Goal: Use online tool/utility: Utilize a website feature to perform a specific function

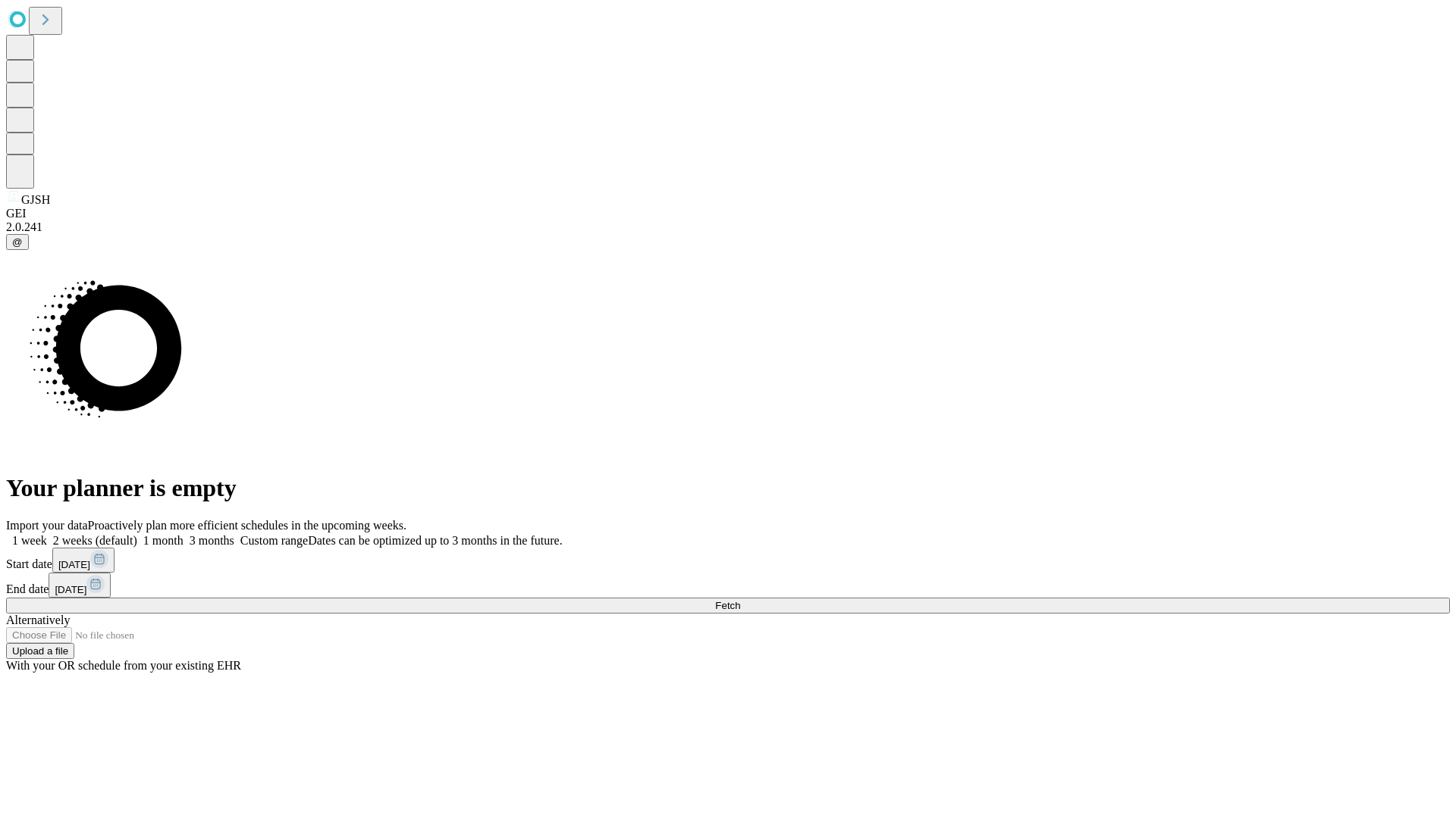
click at [184, 534] on label "1 month" at bounding box center [160, 541] width 46 height 13
click at [740, 600] on span "Fetch" at bounding box center [728, 605] width 25 height 12
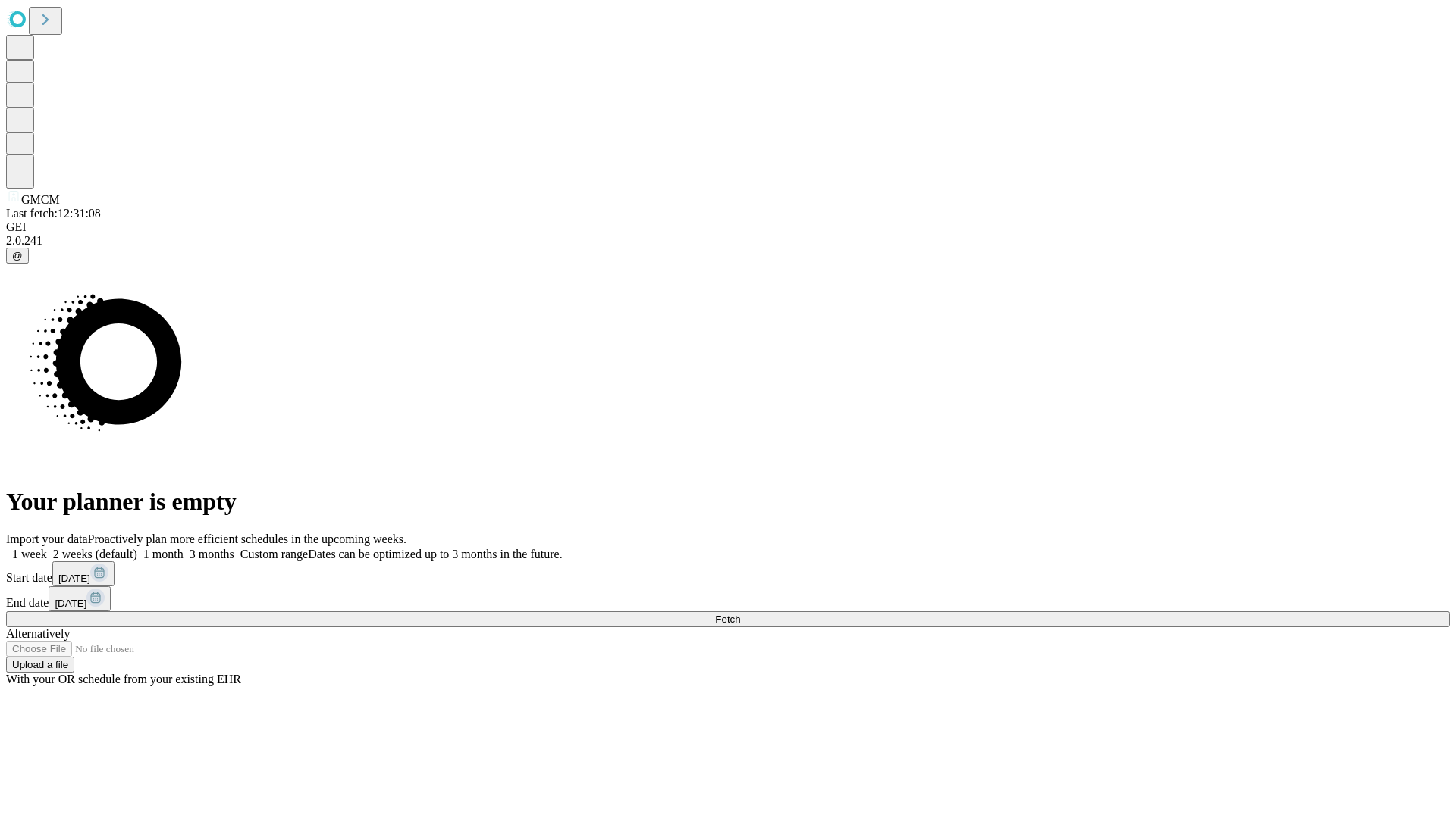
click at [184, 548] on label "1 month" at bounding box center [160, 554] width 46 height 13
click at [740, 614] on span "Fetch" at bounding box center [728, 619] width 25 height 12
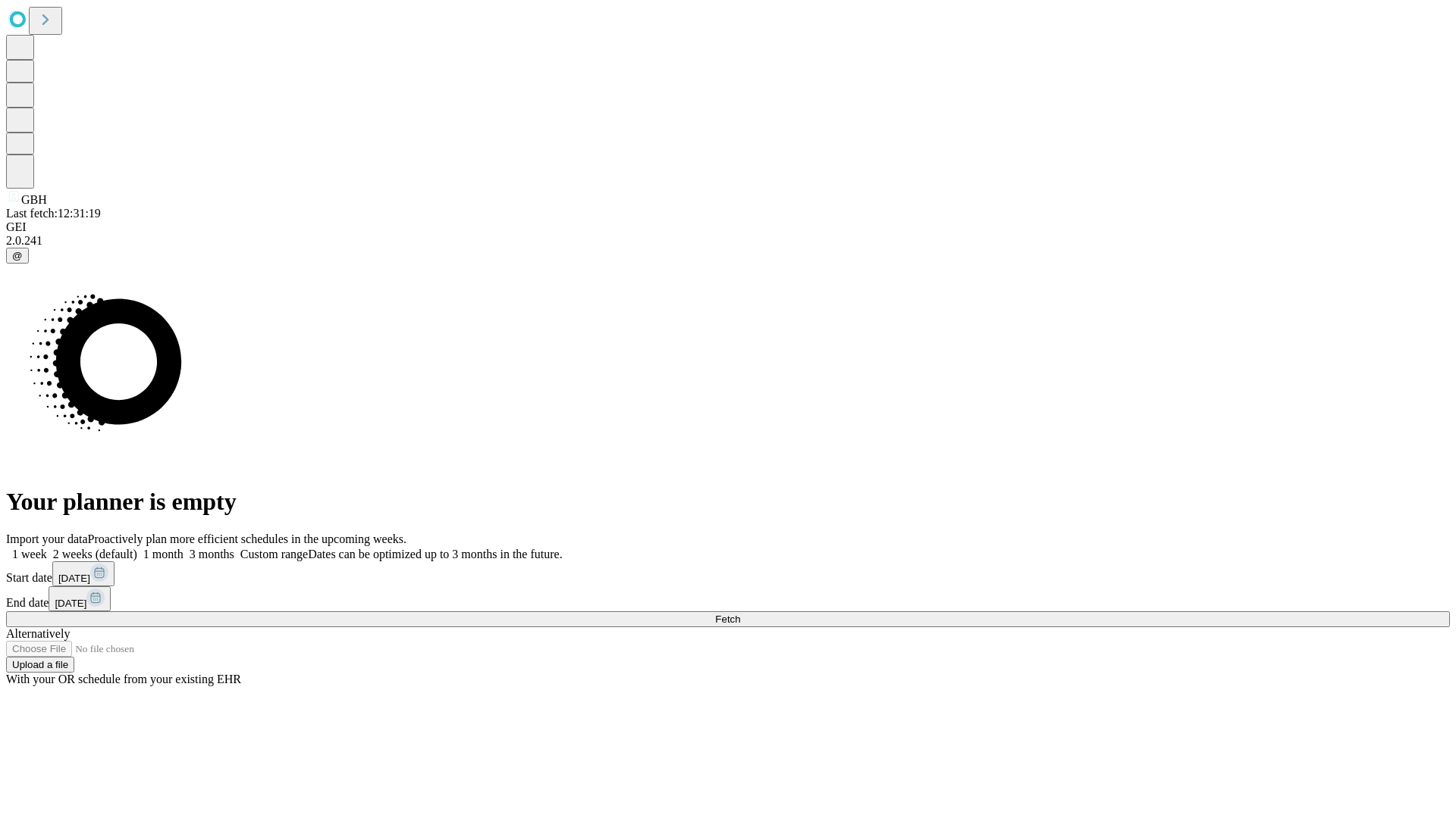
click at [184, 548] on label "1 month" at bounding box center [160, 554] width 46 height 13
click at [740, 614] on span "Fetch" at bounding box center [728, 619] width 25 height 12
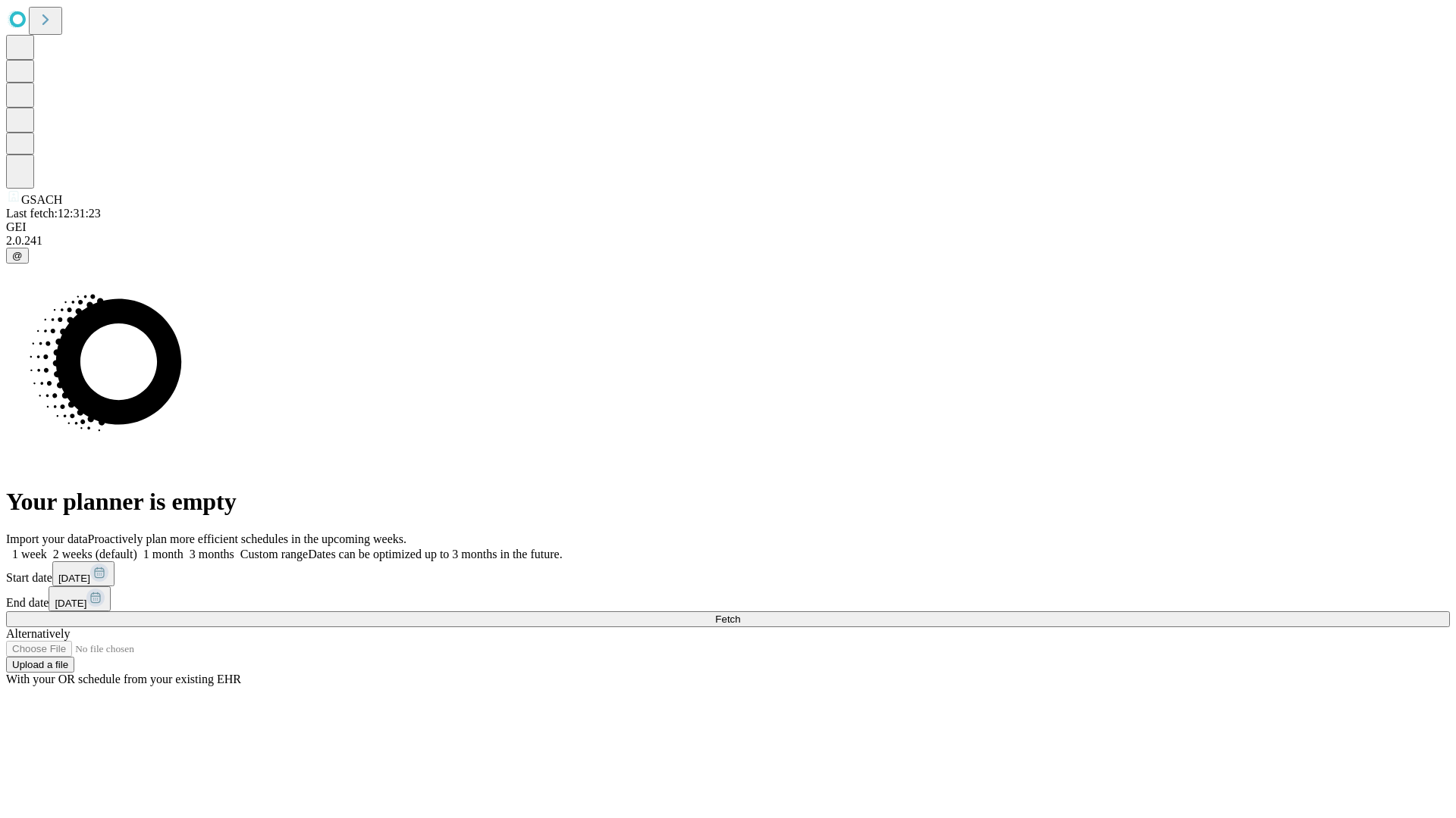
click at [184, 548] on label "1 month" at bounding box center [160, 554] width 46 height 13
click at [740, 614] on span "Fetch" at bounding box center [728, 619] width 25 height 12
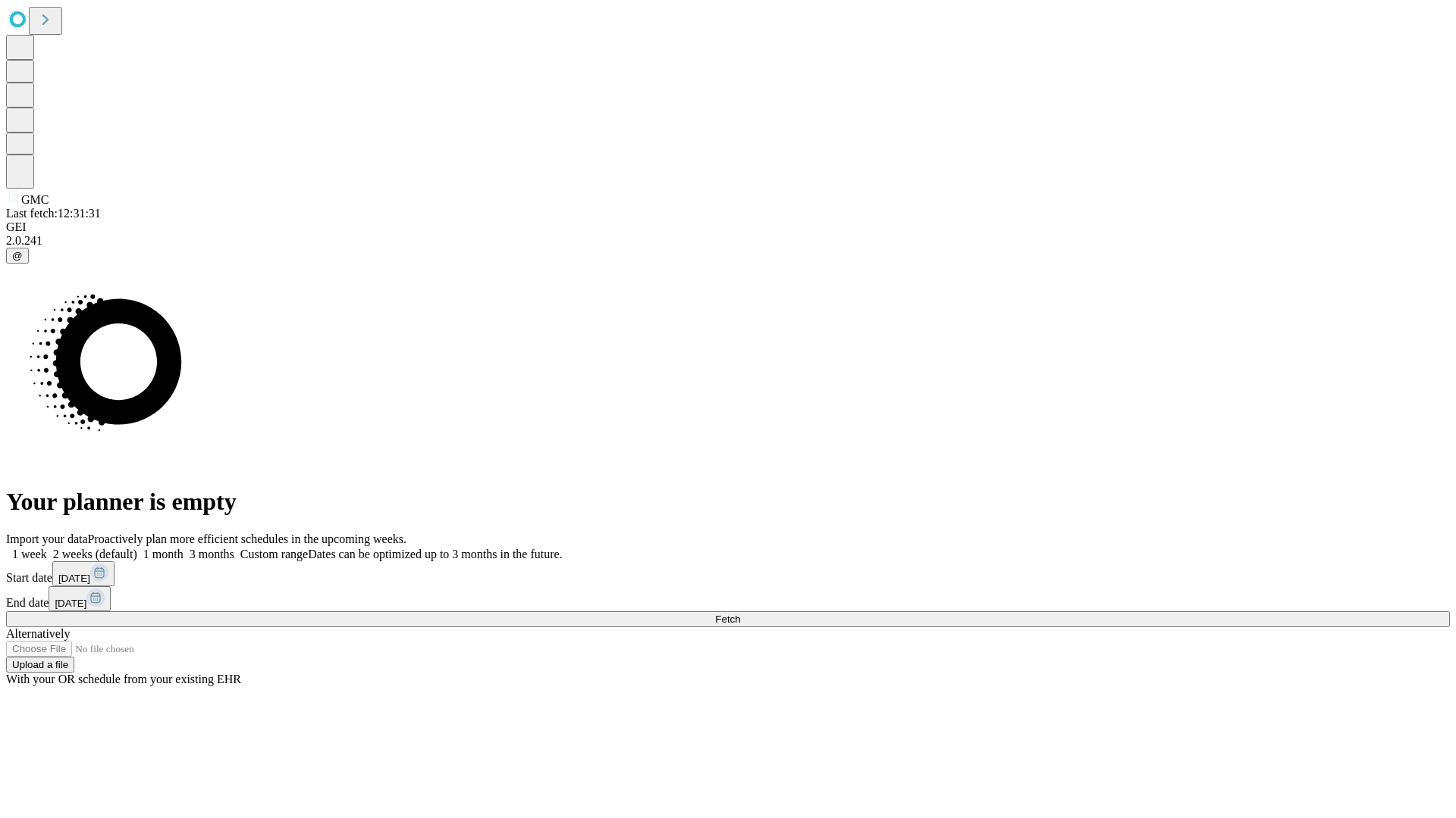
click at [184, 548] on label "1 month" at bounding box center [160, 554] width 46 height 13
click at [740, 614] on span "Fetch" at bounding box center [728, 619] width 25 height 12
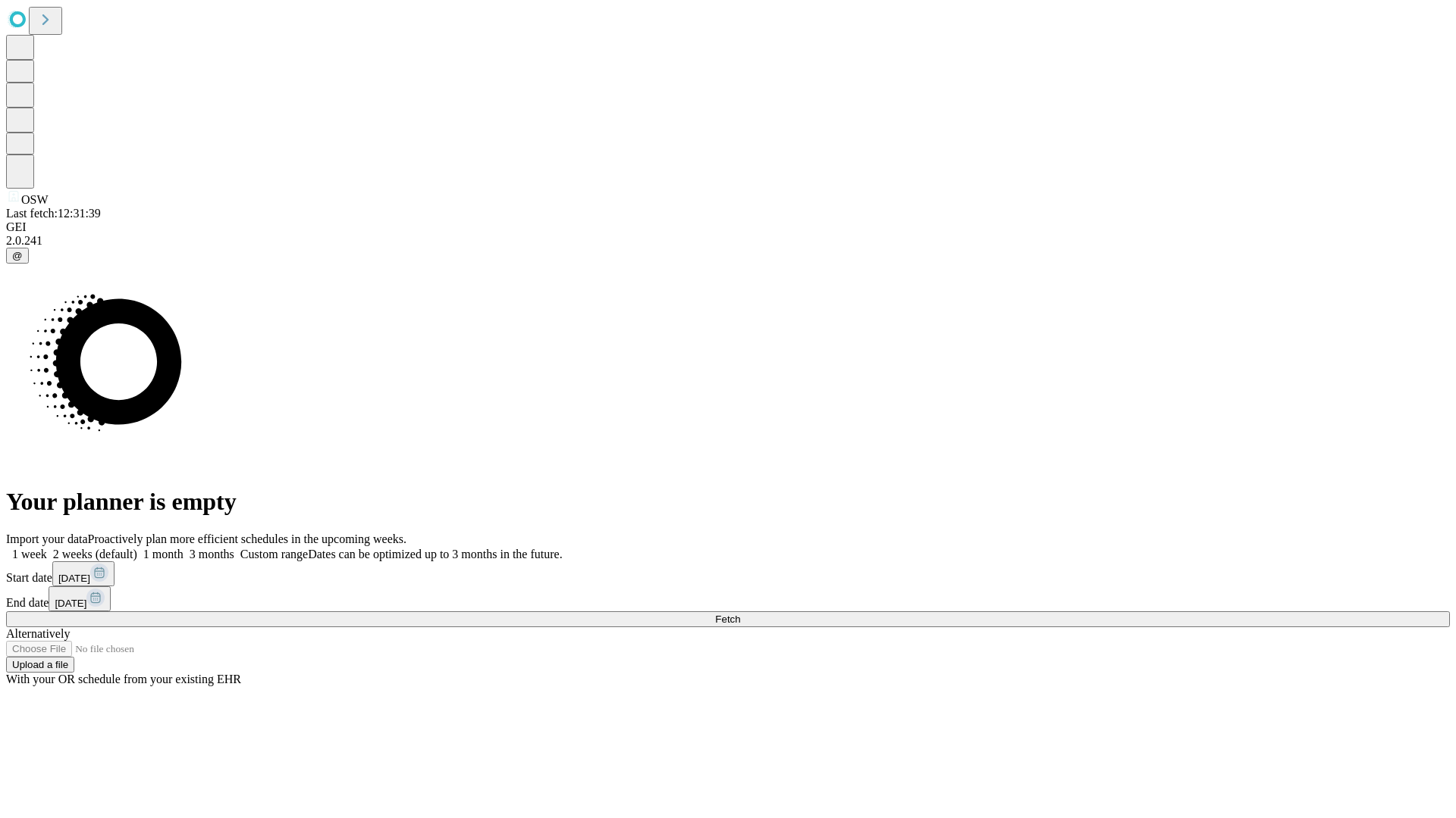
click at [740, 614] on span "Fetch" at bounding box center [728, 619] width 25 height 12
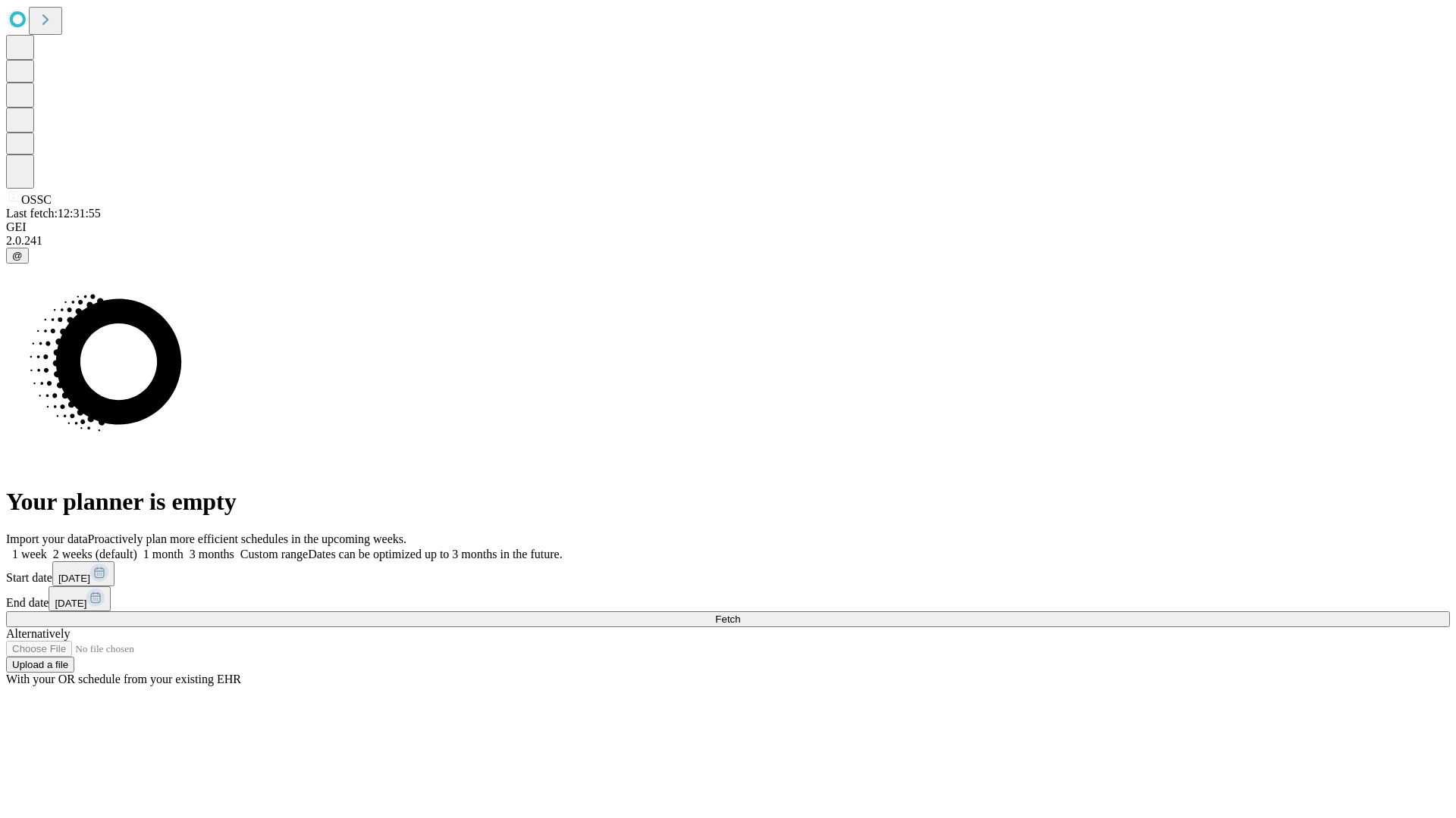
click at [184, 548] on label "1 month" at bounding box center [160, 554] width 46 height 13
click at [740, 614] on span "Fetch" at bounding box center [728, 619] width 25 height 12
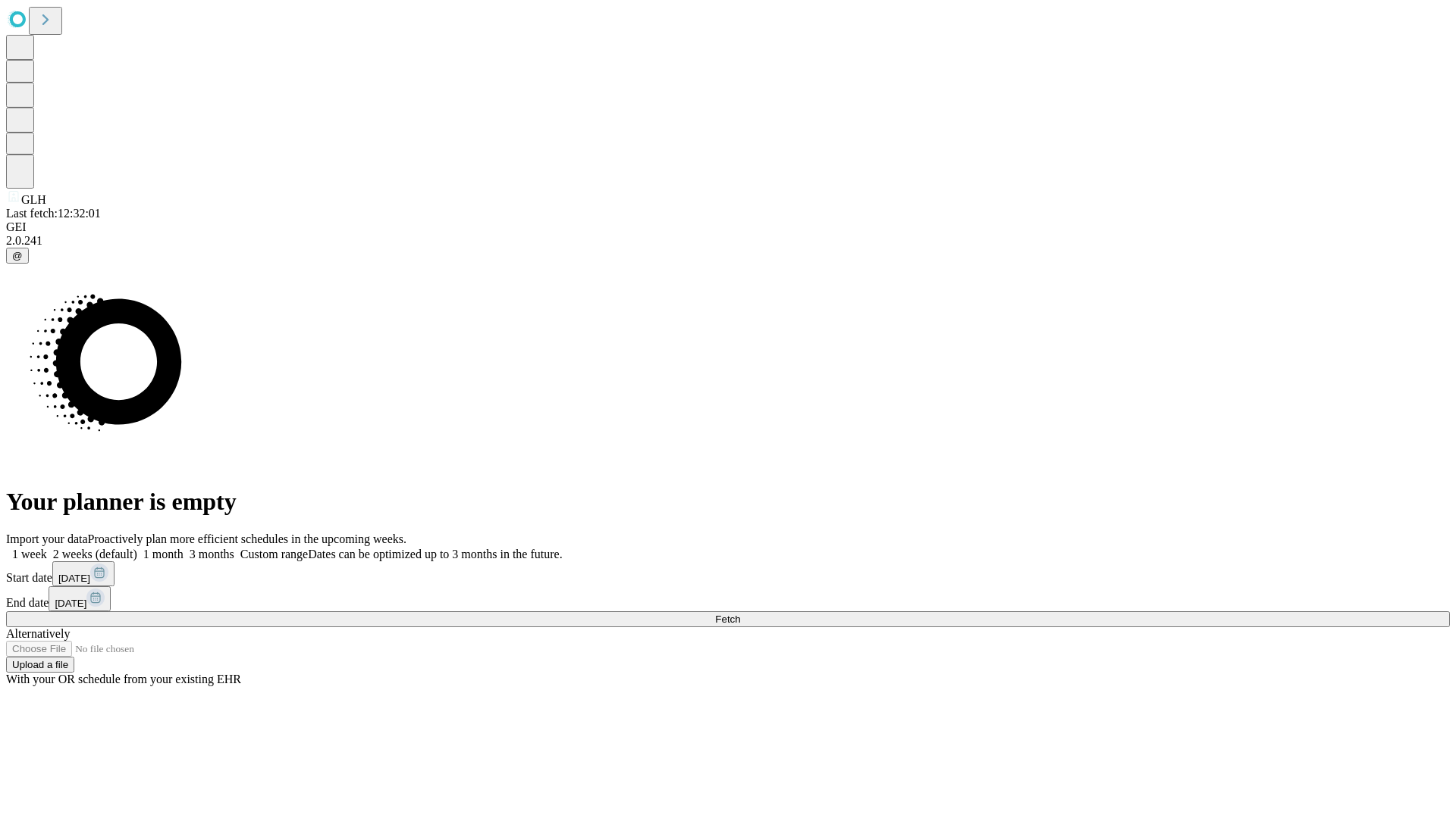
click at [184, 548] on label "1 month" at bounding box center [160, 554] width 46 height 13
click at [740, 614] on span "Fetch" at bounding box center [728, 619] width 25 height 12
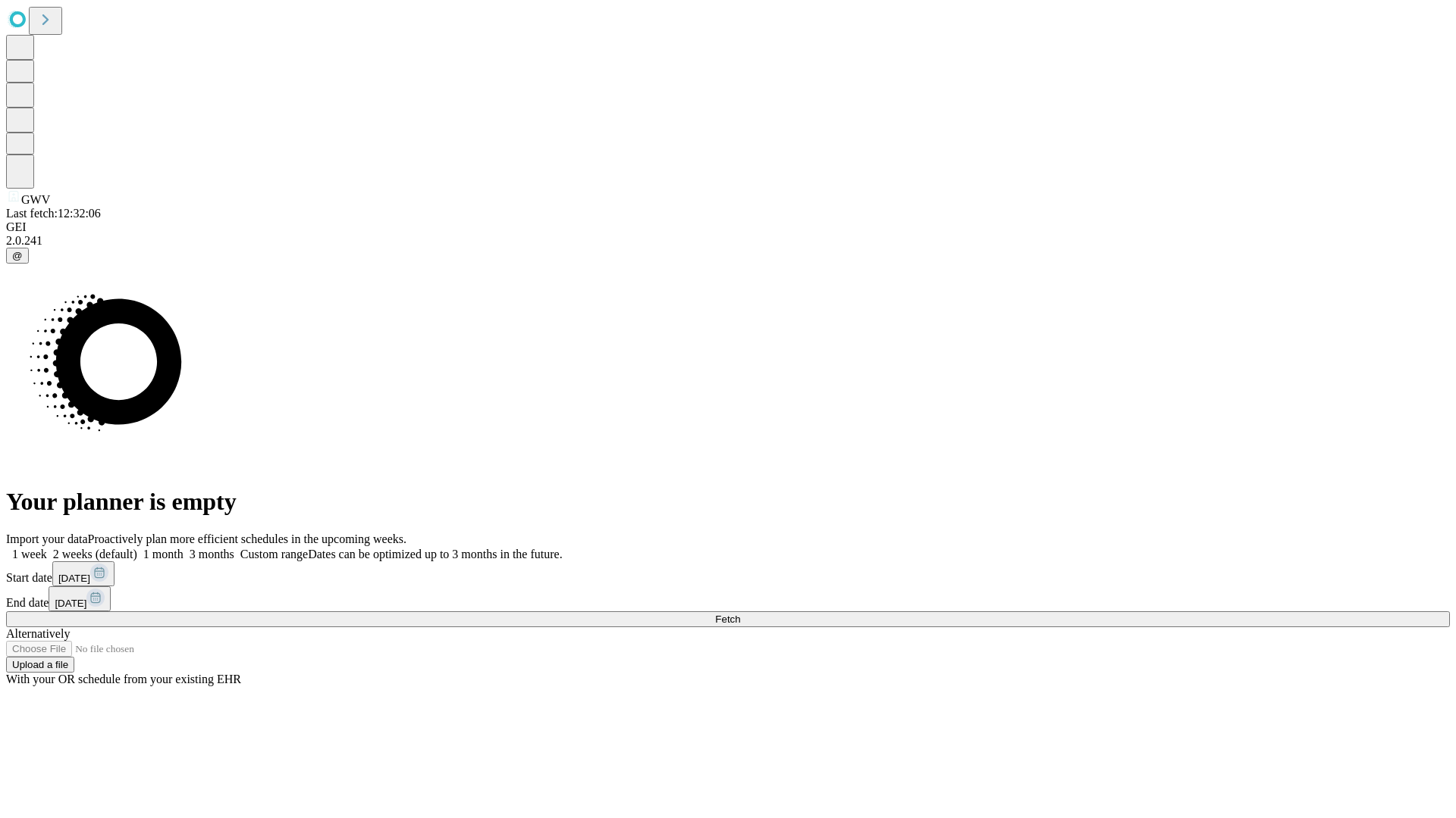
click at [740, 614] on span "Fetch" at bounding box center [728, 619] width 25 height 12
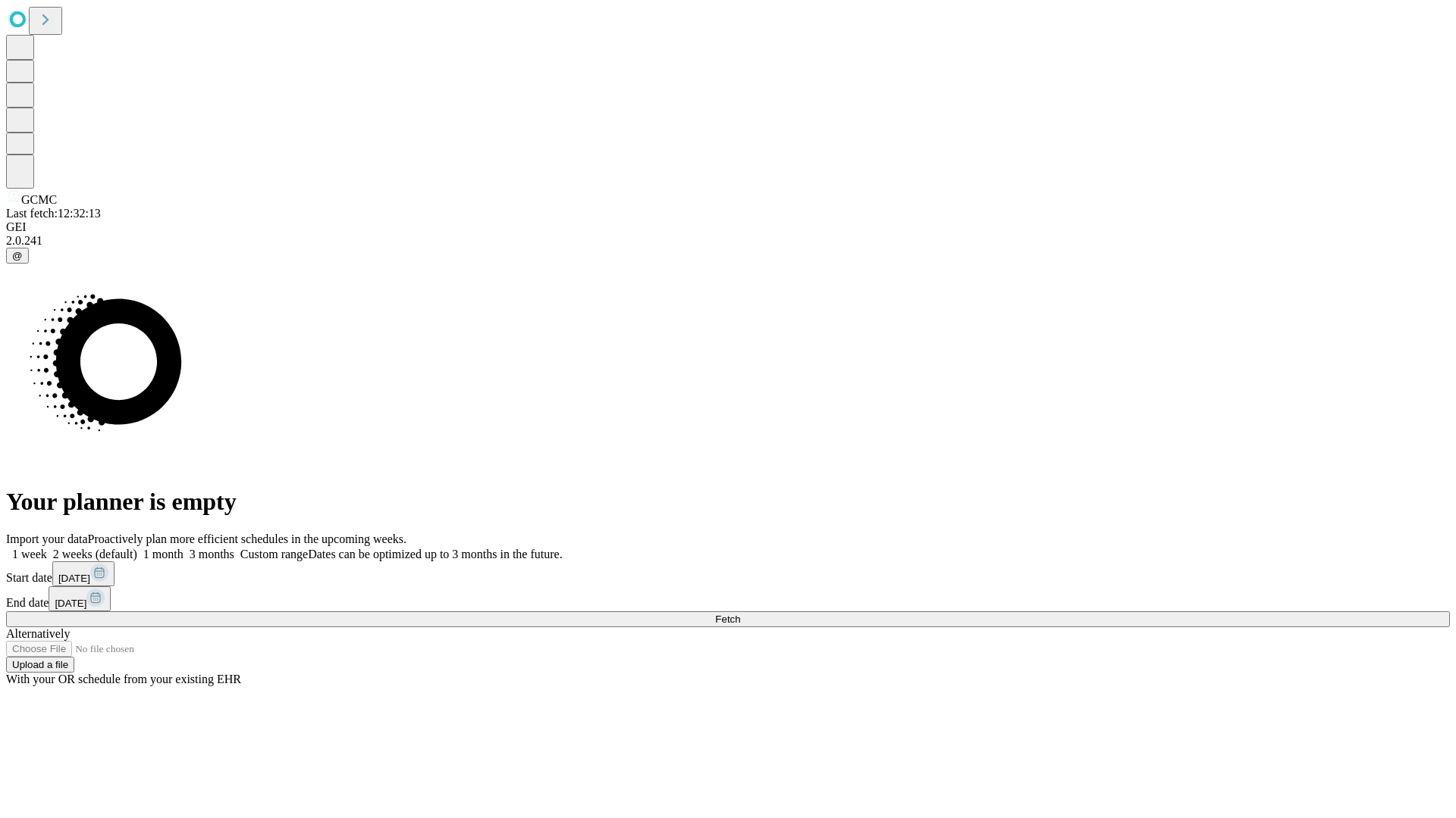
click at [184, 548] on label "1 month" at bounding box center [160, 554] width 46 height 13
click at [740, 614] on span "Fetch" at bounding box center [728, 619] width 25 height 12
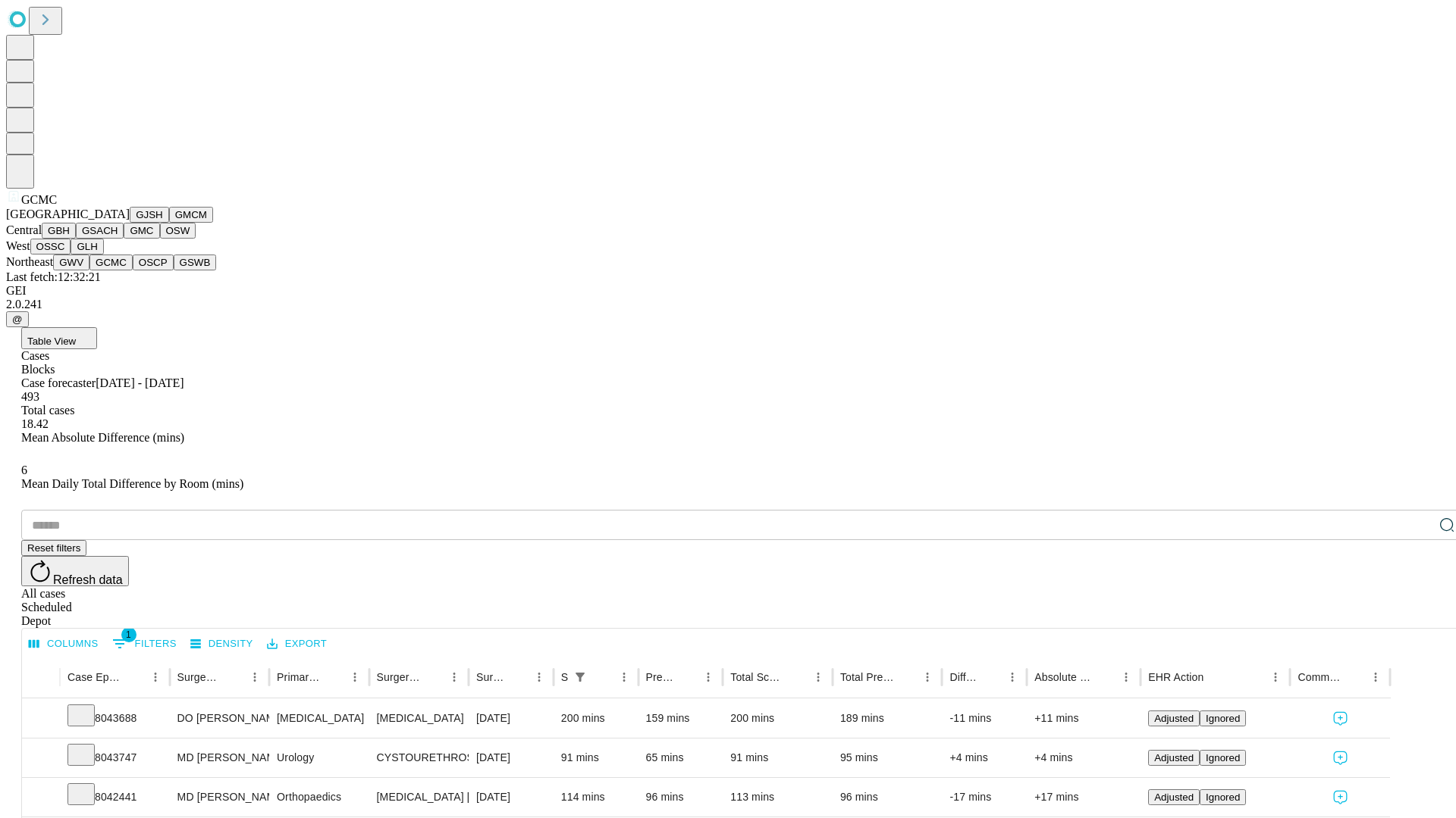
click at [133, 271] on button "OSCP" at bounding box center [153, 263] width 41 height 16
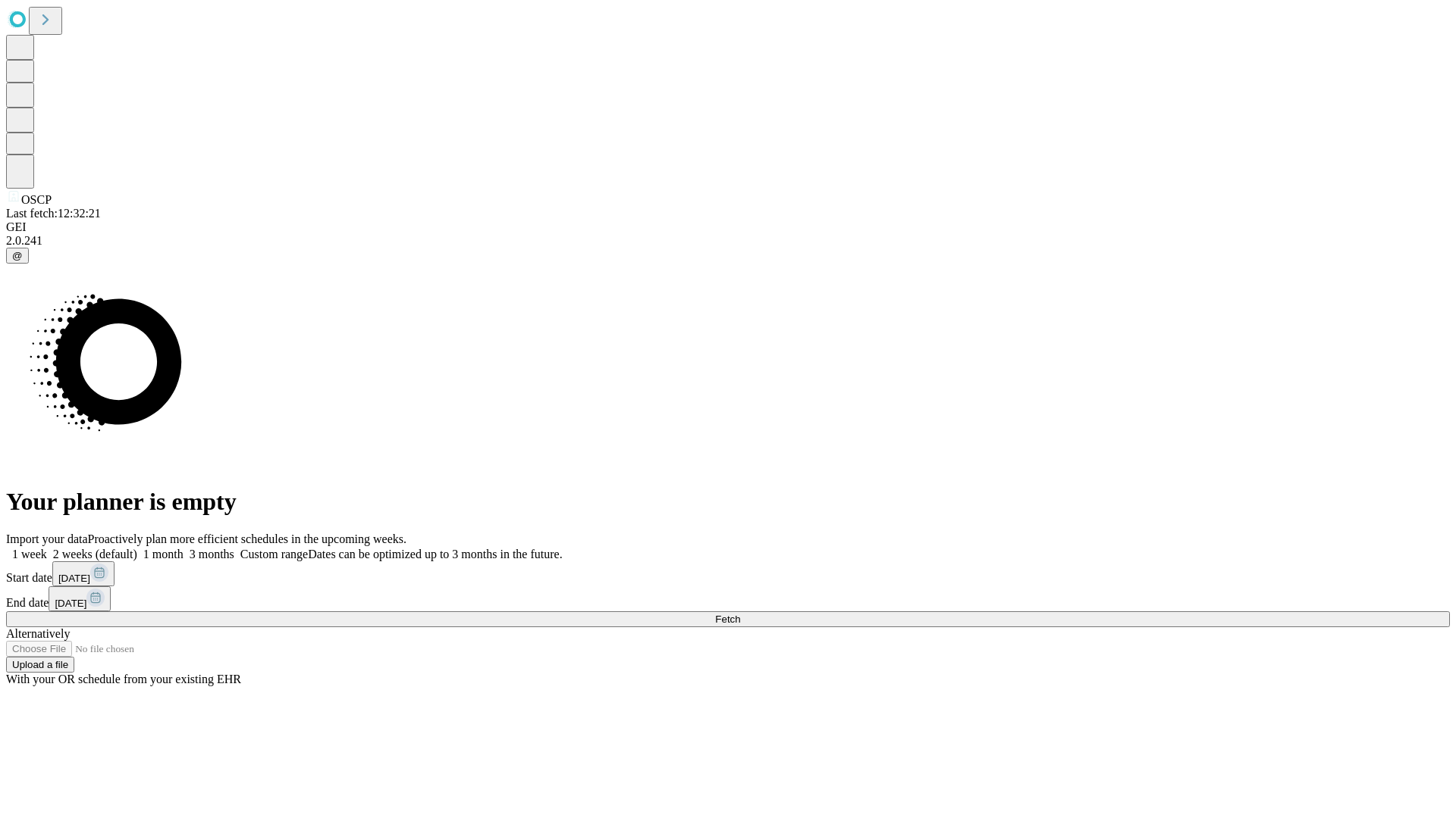
click at [184, 548] on label "1 month" at bounding box center [160, 554] width 46 height 13
click at [740, 614] on span "Fetch" at bounding box center [728, 619] width 25 height 12
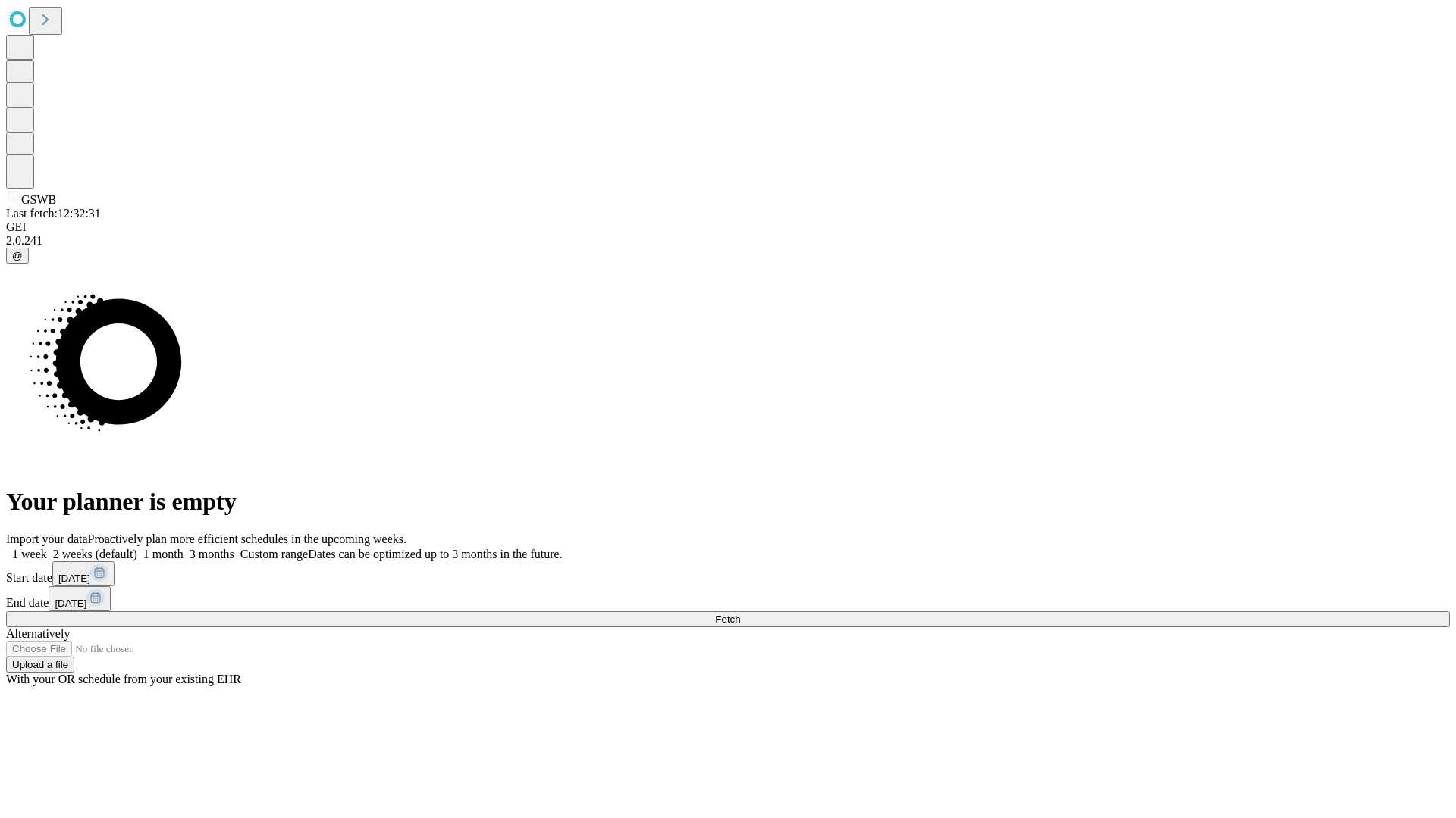
click at [184, 548] on label "1 month" at bounding box center [160, 554] width 46 height 13
click at [740, 614] on span "Fetch" at bounding box center [728, 619] width 25 height 12
